Goal: Transaction & Acquisition: Obtain resource

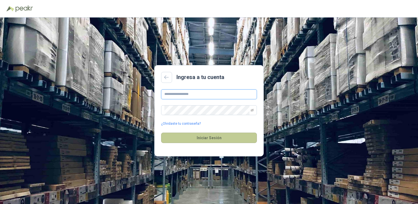
type input "**********"
click at [233, 136] on button "Iniciar Sesión" at bounding box center [209, 138] width 96 height 10
click at [206, 141] on button "Iniciar Sesión" at bounding box center [209, 138] width 96 height 10
type input "**********"
click at [213, 140] on button "Iniciar Sesión" at bounding box center [209, 138] width 96 height 10
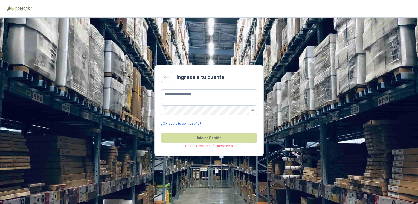
click at [187, 125] on link "¿Olvidaste tu contraseña?" at bounding box center [181, 123] width 40 height 5
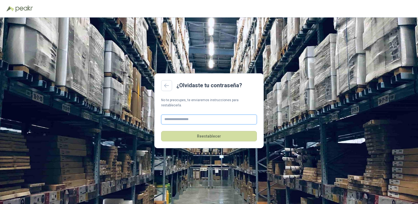
click at [179, 117] on input "text" at bounding box center [209, 120] width 96 height 10
type input "*"
type input "**********"
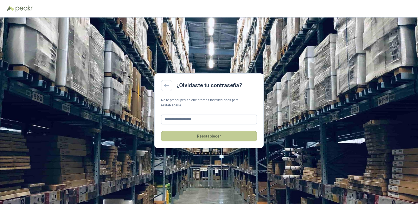
click at [207, 135] on button "Reestablecer" at bounding box center [209, 136] width 96 height 10
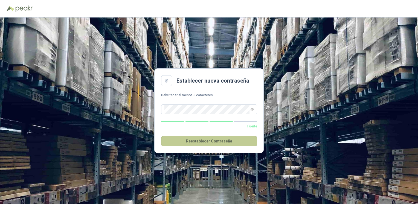
click at [171, 140] on button "Reestablecer Contraseña" at bounding box center [209, 141] width 96 height 10
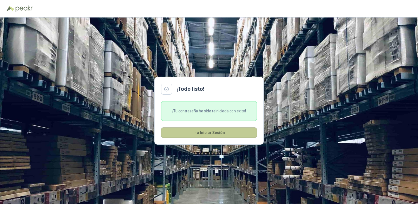
click at [224, 132] on button "Ir a Iniciar Sesión" at bounding box center [209, 132] width 96 height 10
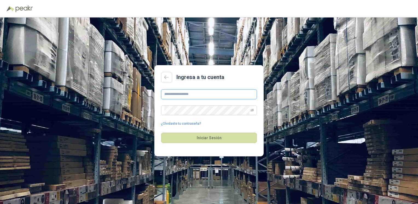
type input "**********"
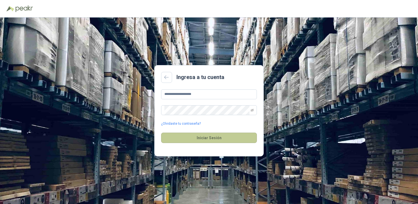
click at [228, 136] on button "Iniciar Sesión" at bounding box center [209, 138] width 96 height 10
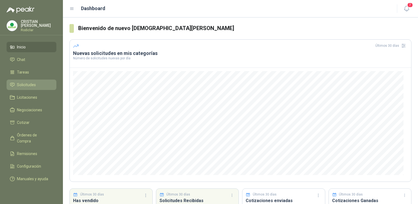
click at [33, 84] on span "Solicitudes" at bounding box center [26, 85] width 19 height 6
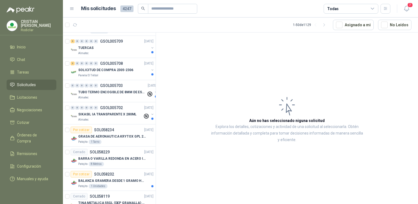
scroll to position [273, 0]
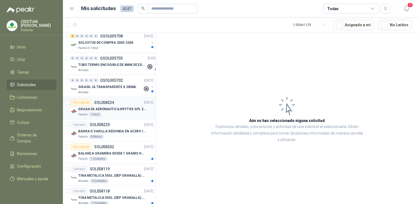
click at [111, 108] on p "GRASA DE AERONAUTICA KRYTOX GPL 207 (SE ADJUNTA IMAGEN DE REFERENCIA)" at bounding box center [112, 109] width 68 height 5
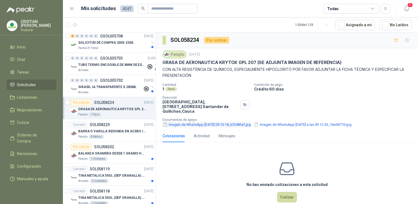
click at [205, 122] on button "Imagen de WhatsApp [DATE] 09.10.18_bf2483af.jpg" at bounding box center [206, 125] width 89 height 6
click at [232, 124] on button "Imagen de WhatsApp [DATE] 09.10.18_bf2483af.jpg" at bounding box center [206, 125] width 89 height 6
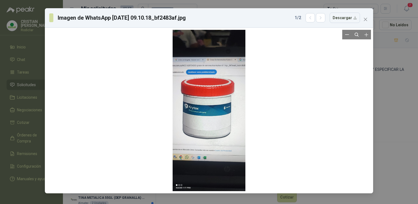
drag, startPoint x: 218, startPoint y: 116, endPoint x: 202, endPoint y: 106, distance: 19.2
drag, startPoint x: 202, startPoint y: 106, endPoint x: 358, endPoint y: 92, distance: 156.7
click at [358, 92] on div at bounding box center [209, 110] width 324 height 161
click at [346, 22] on button "Descargar" at bounding box center [345, 18] width 30 height 10
click at [288, 87] on div at bounding box center [209, 110] width 324 height 161
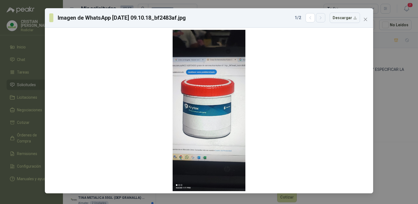
click at [320, 19] on icon "button" at bounding box center [320, 18] width 5 height 5
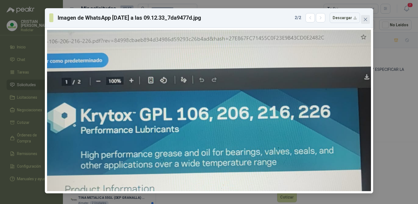
click at [363, 19] on icon "close" at bounding box center [365, 19] width 4 height 4
